Goal: Check status: Check status

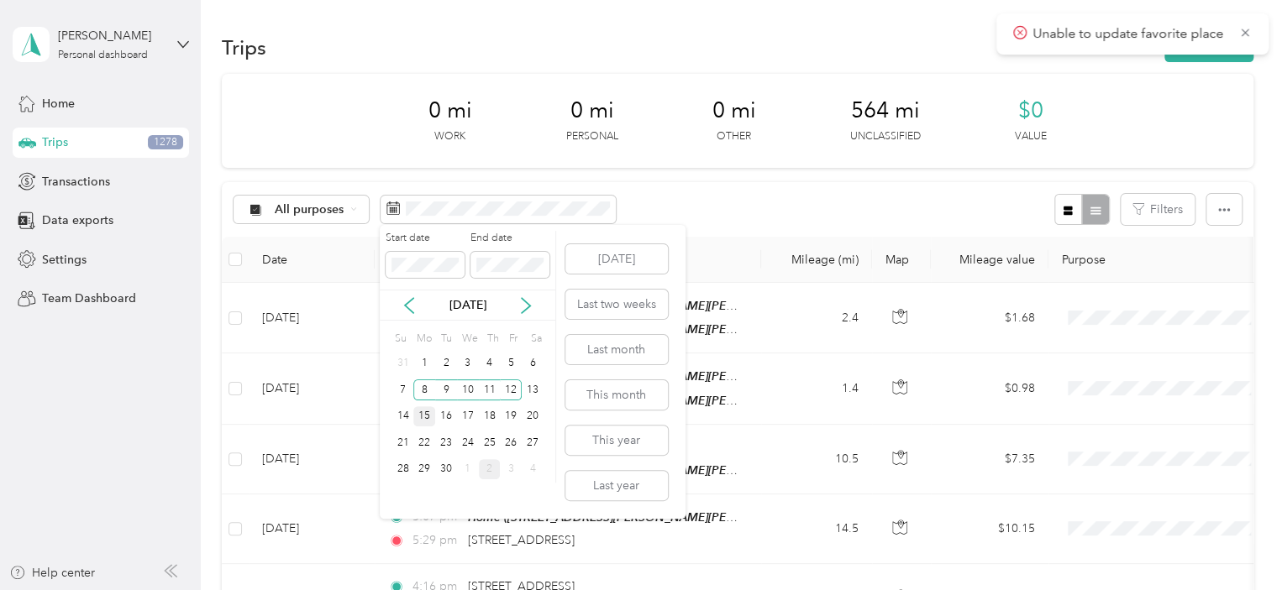
click at [422, 422] on div "15" at bounding box center [424, 416] width 22 height 21
click at [507, 421] on div "19" at bounding box center [511, 416] width 22 height 21
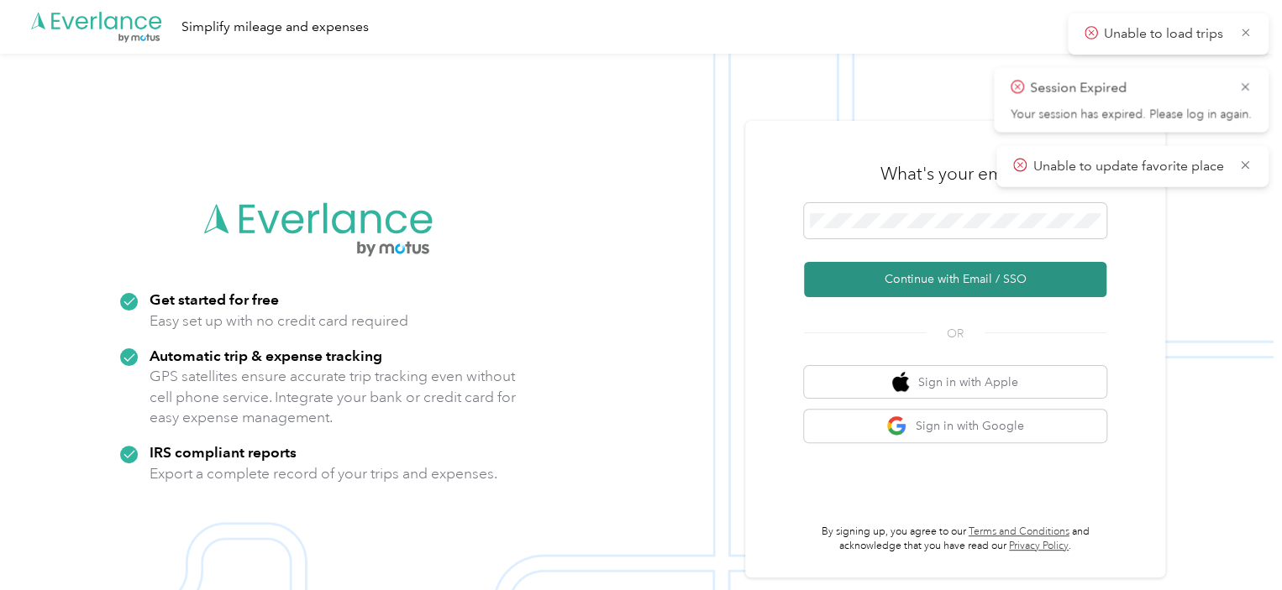
click at [880, 288] on button "Continue with Email / SSO" at bounding box center [955, 279] width 302 height 35
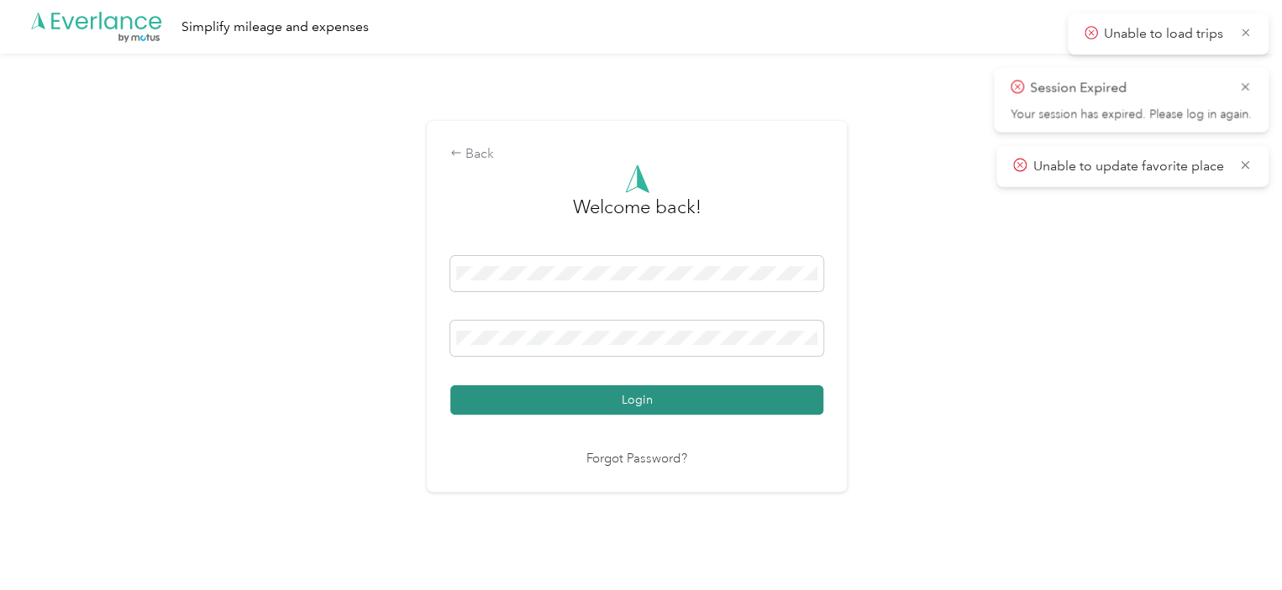
click at [592, 406] on button "Login" at bounding box center [636, 399] width 373 height 29
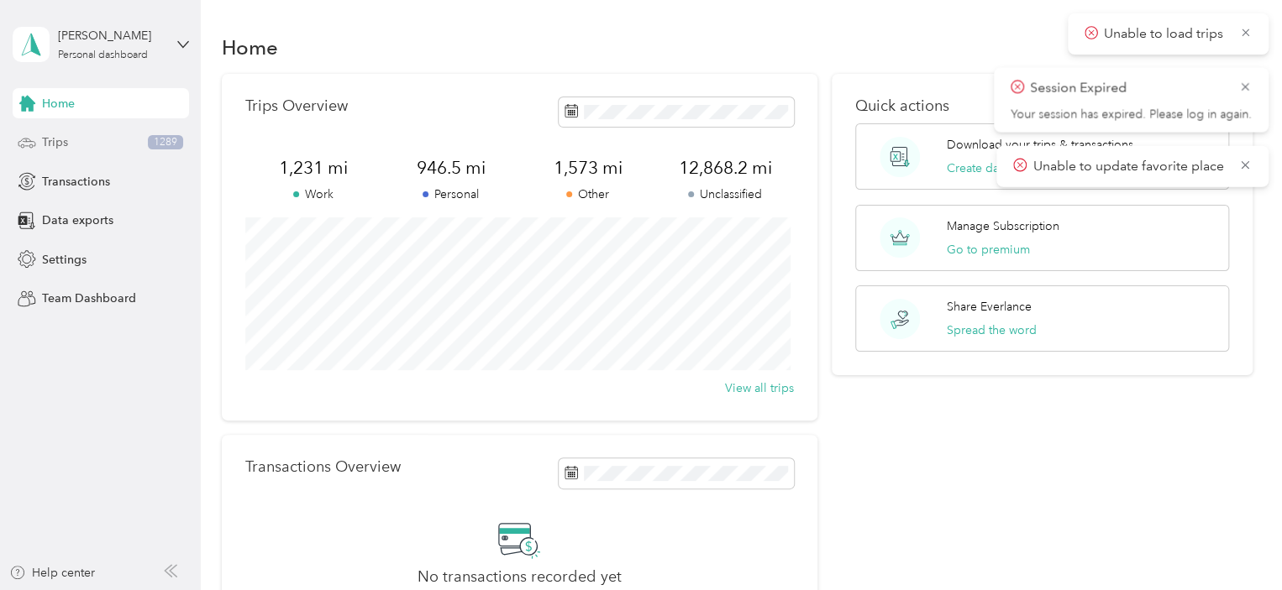
click at [84, 137] on div "Trips 1289" at bounding box center [101, 143] width 176 height 30
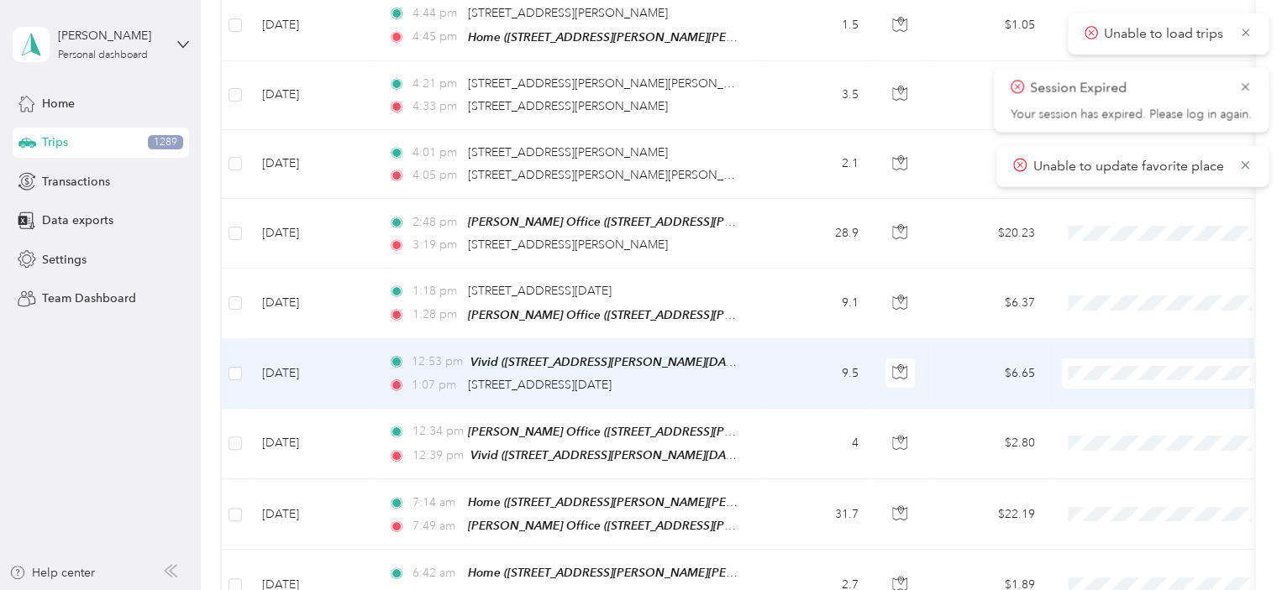
scroll to position [2829, 0]
